Goal: Task Accomplishment & Management: Manage account settings

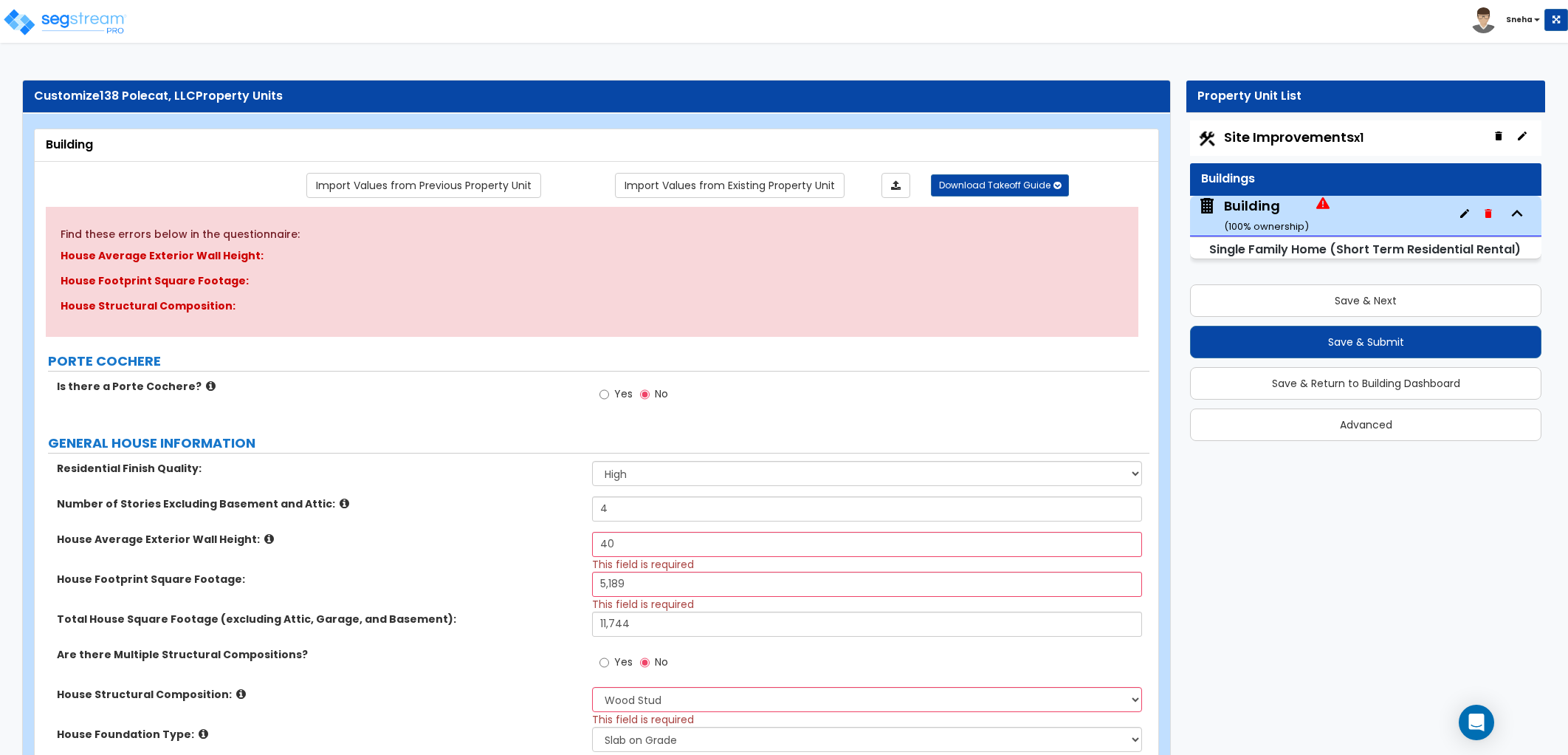
select select "2"
select select "7"
select select "3"
select select "8"
select select "2"
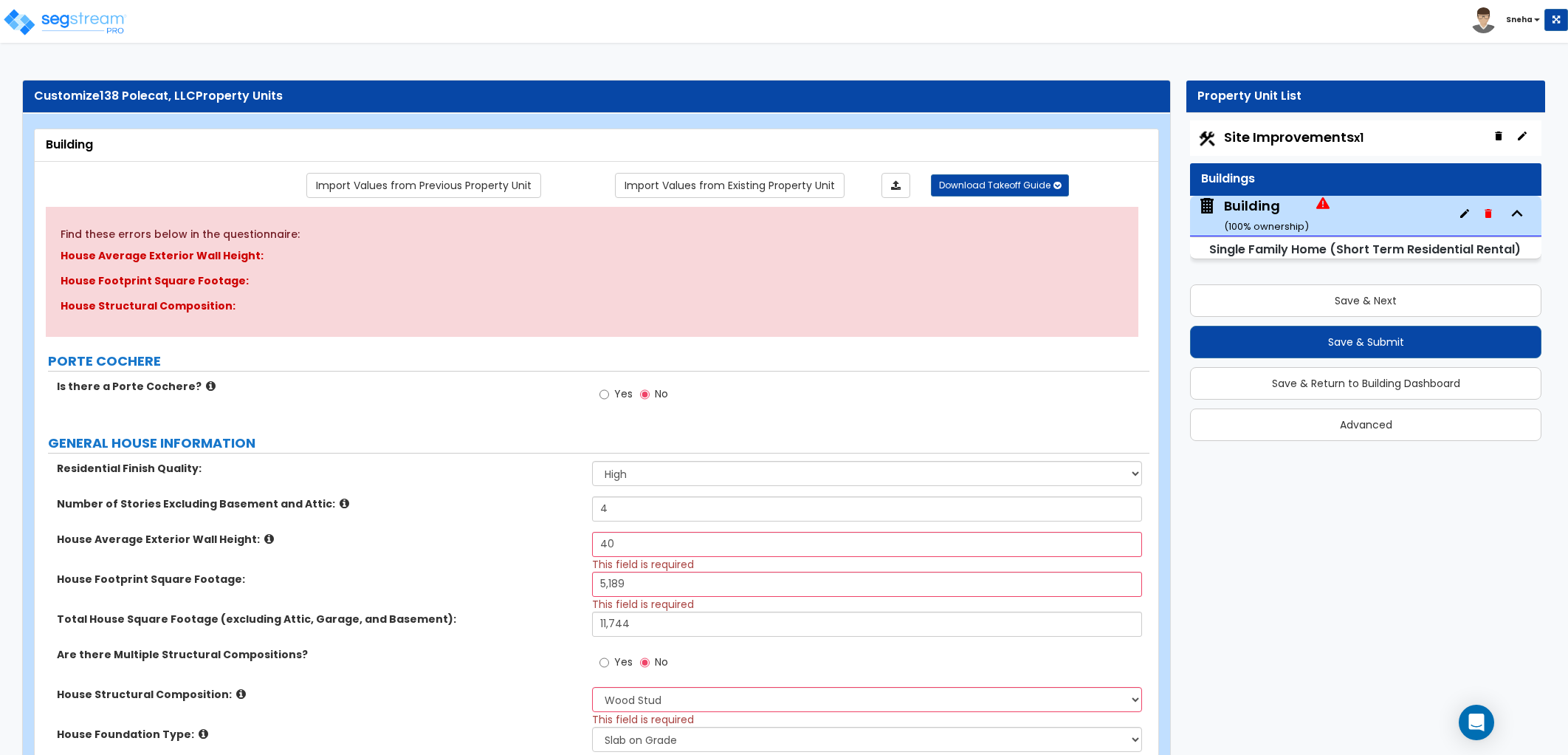
select select "1"
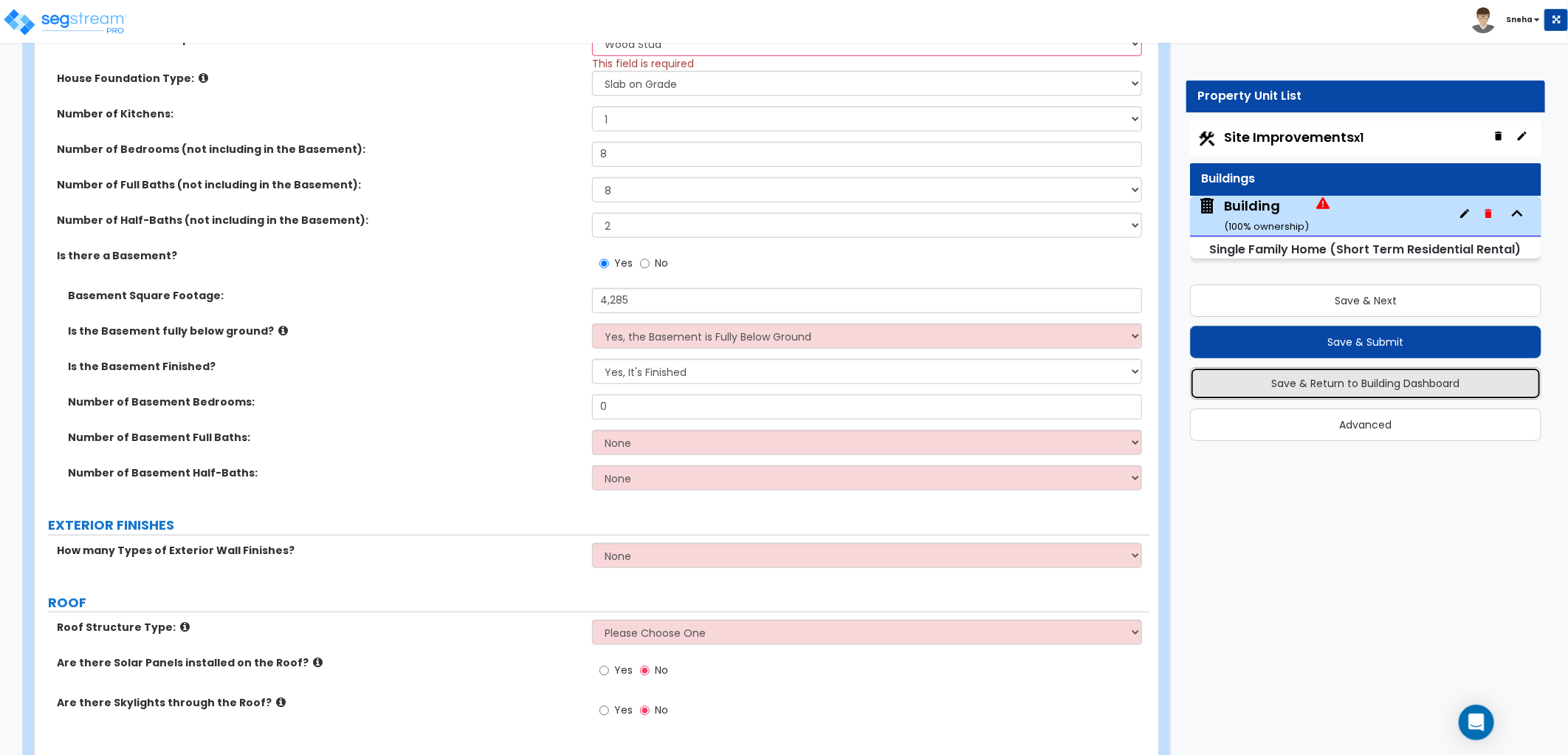
click at [1389, 370] on button "Save & Return to Building Dashboard" at bounding box center [1365, 384] width 351 height 32
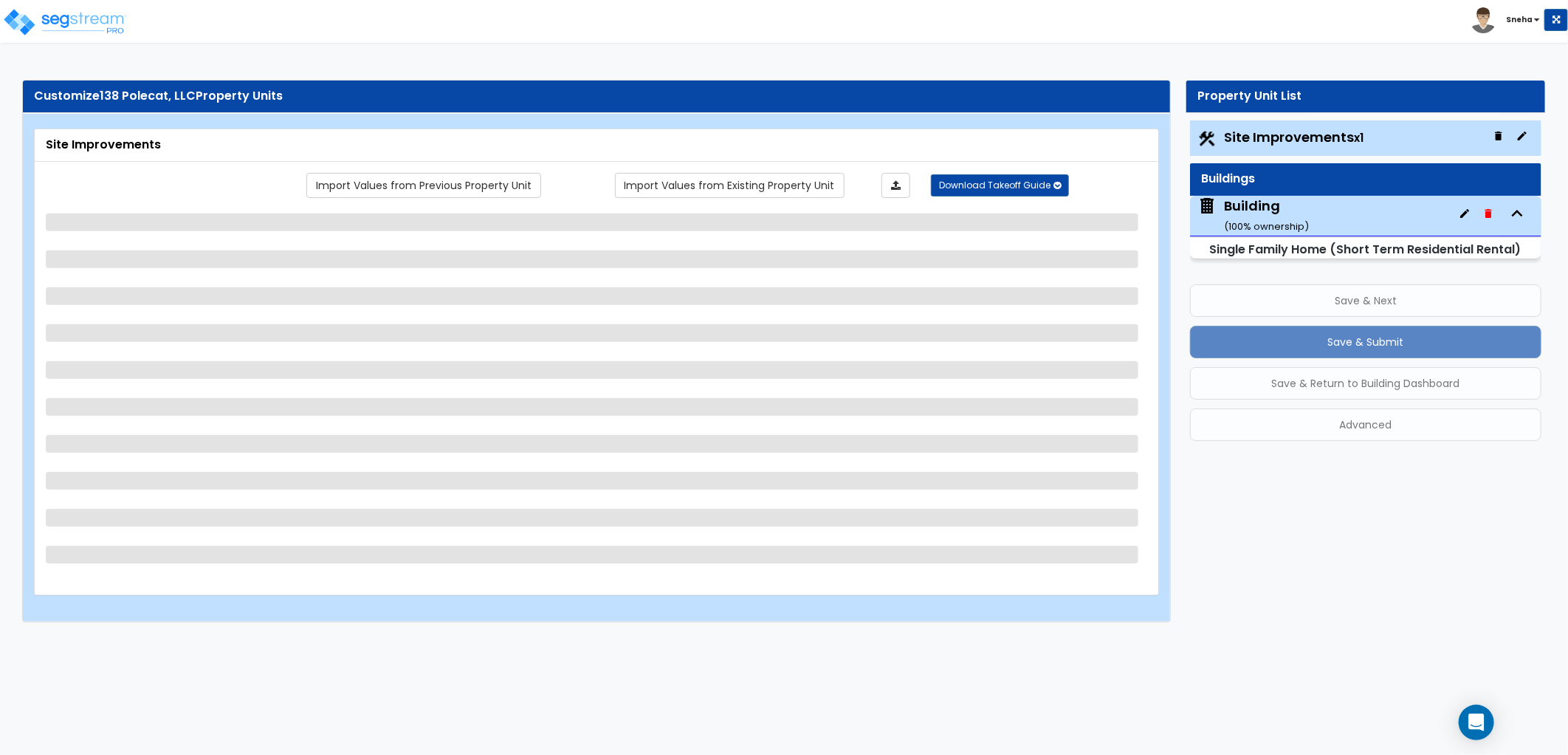
scroll to position [0, 0]
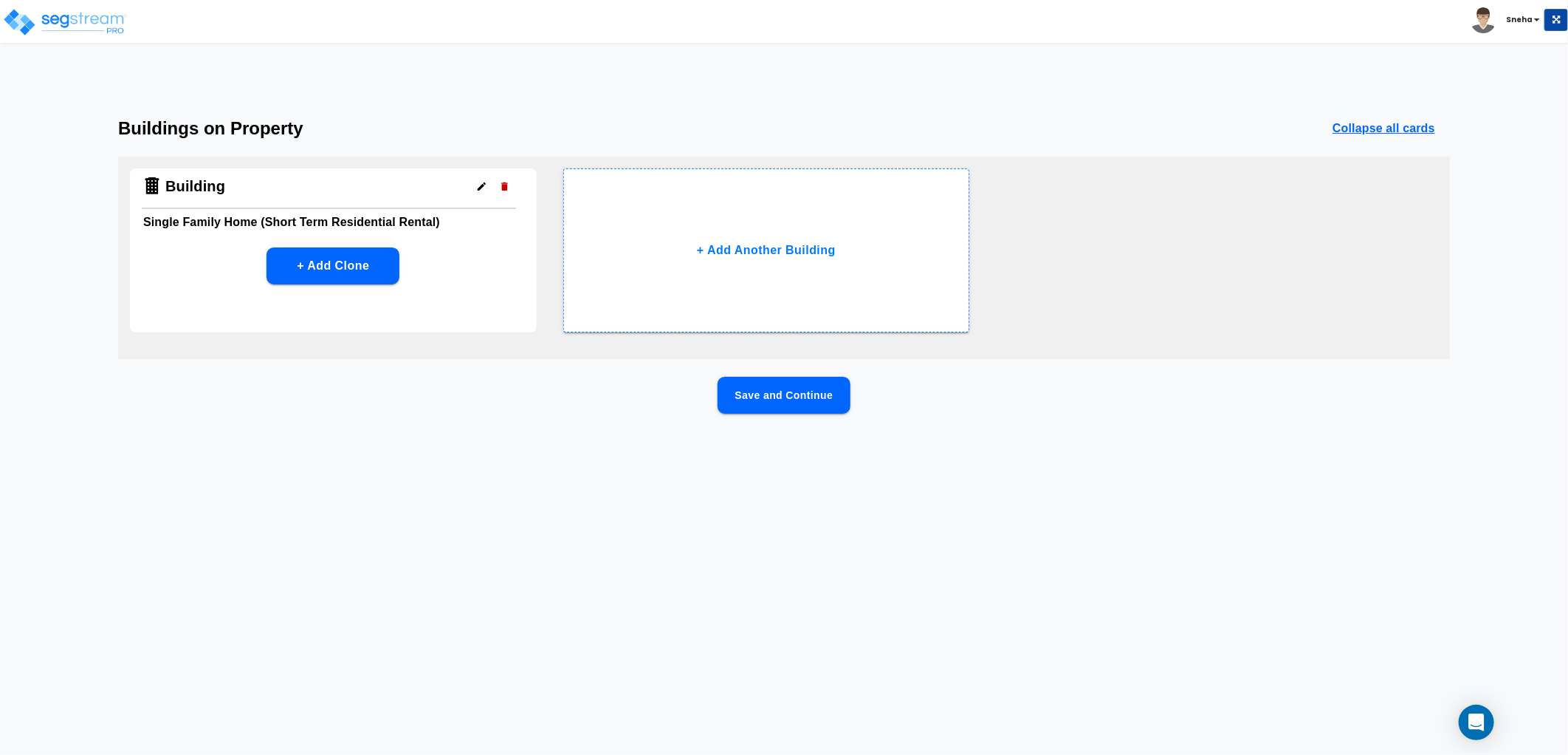
click at [963, 479] on html "Toggle navigation Sneha x" at bounding box center [784, 239] width 1568 height 479
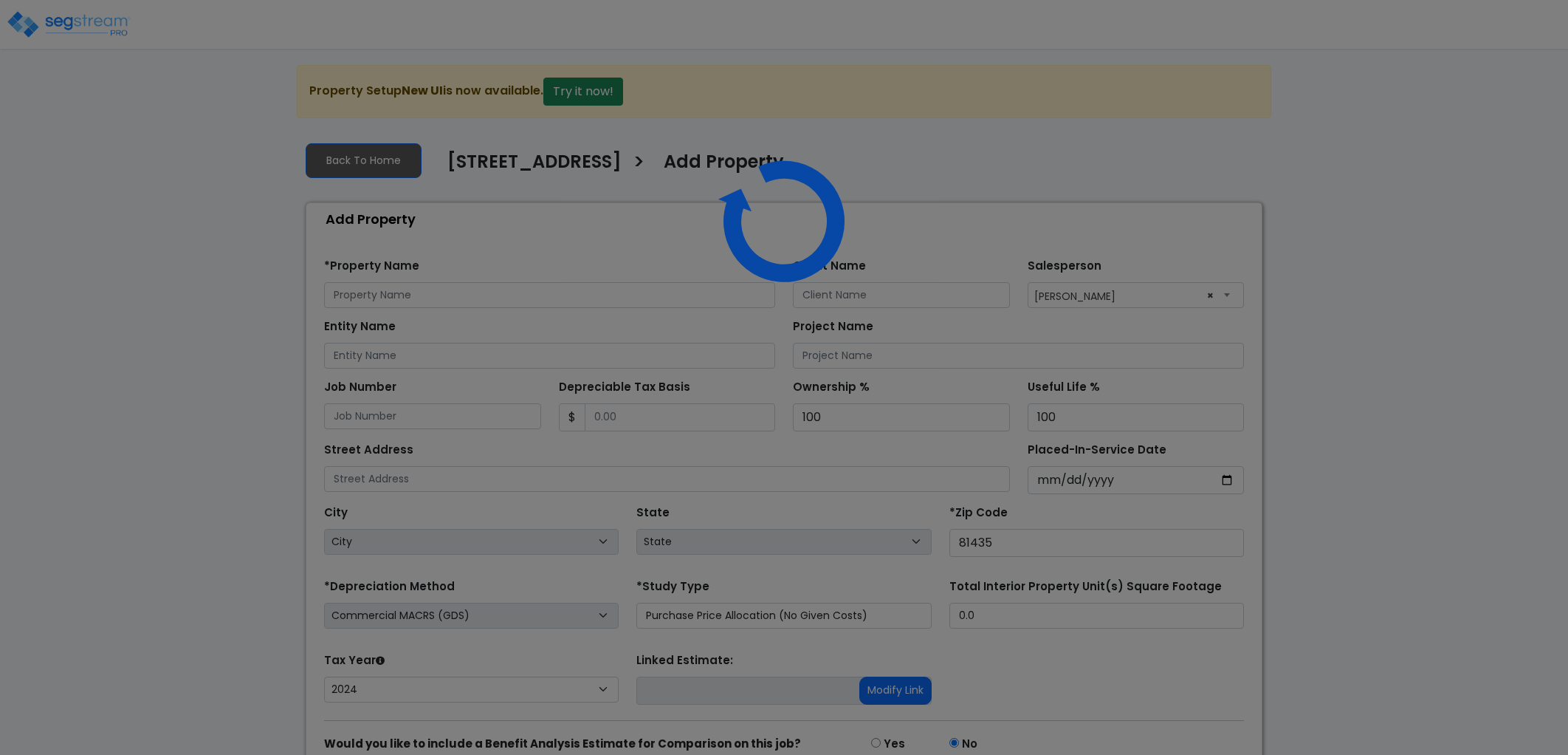
select select "127"
select select "2024"
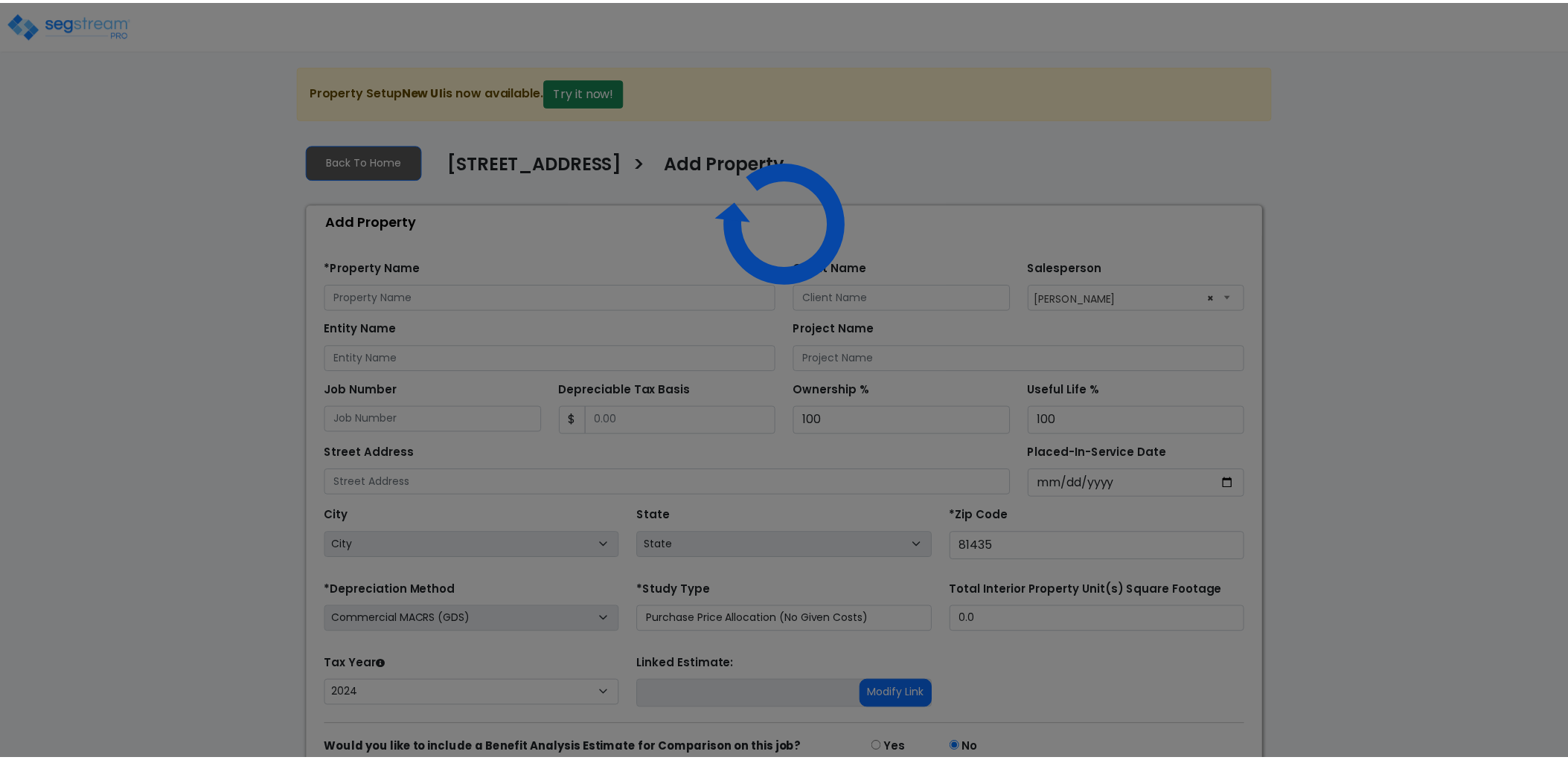
scroll to position [53, 0]
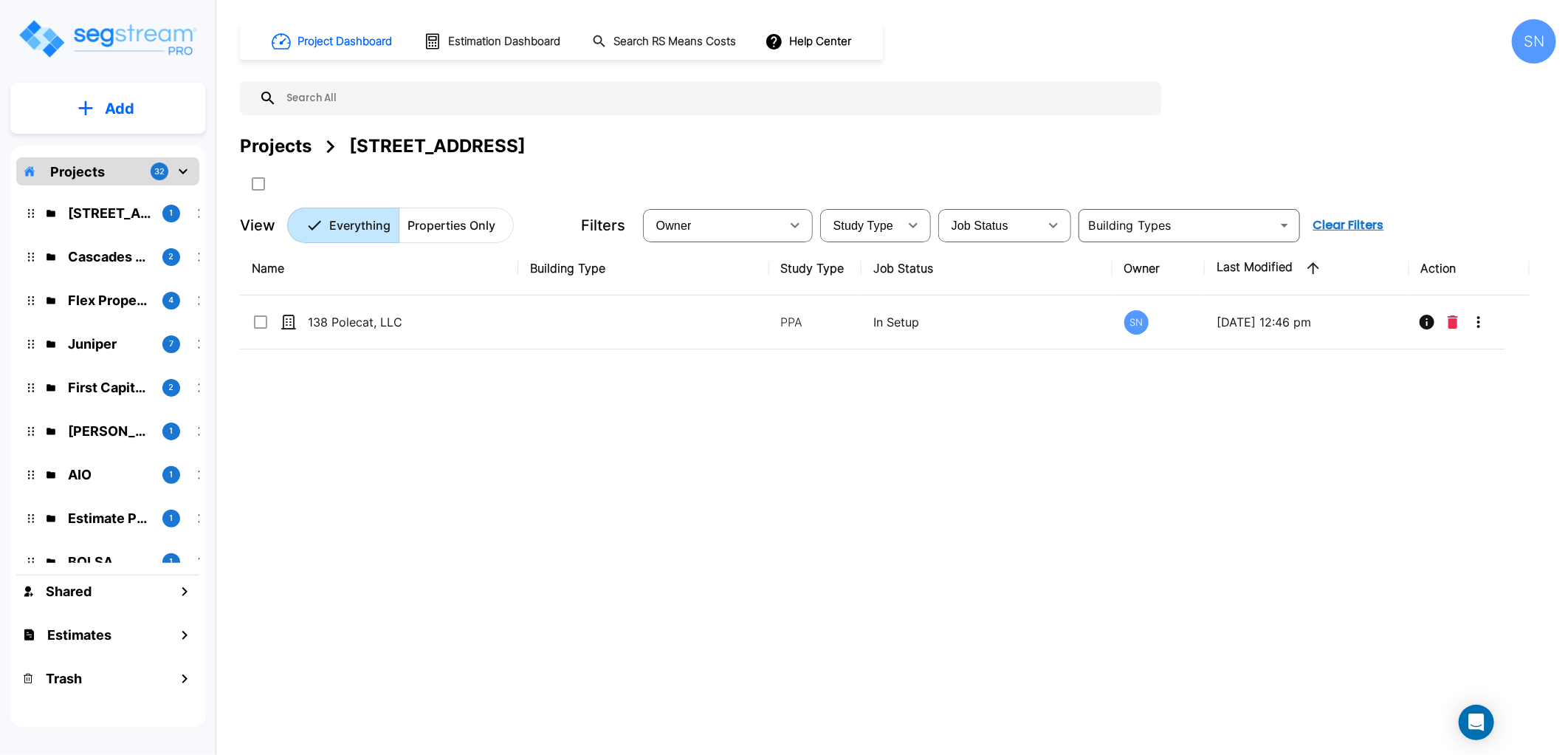
click at [675, 426] on div "Name Building Type Study Type Job Status Owner Last Modified Action 138 Polecat…" at bounding box center [885, 476] width 1289 height 469
click at [594, 433] on div "Name Building Type Study Type Job Status Owner Last Modified Action 138 Polecat…" at bounding box center [885, 476] width 1289 height 469
click at [620, 526] on div "Name Building Type Study Type Job Status Owner Last Modified Action 138 Polecat…" at bounding box center [885, 476] width 1289 height 469
click at [436, 512] on div "Name Building Type Study Type Job Status Owner Last Modified Action 138 Polecat…" at bounding box center [885, 476] width 1289 height 469
